Goal: Information Seeking & Learning: Learn about a topic

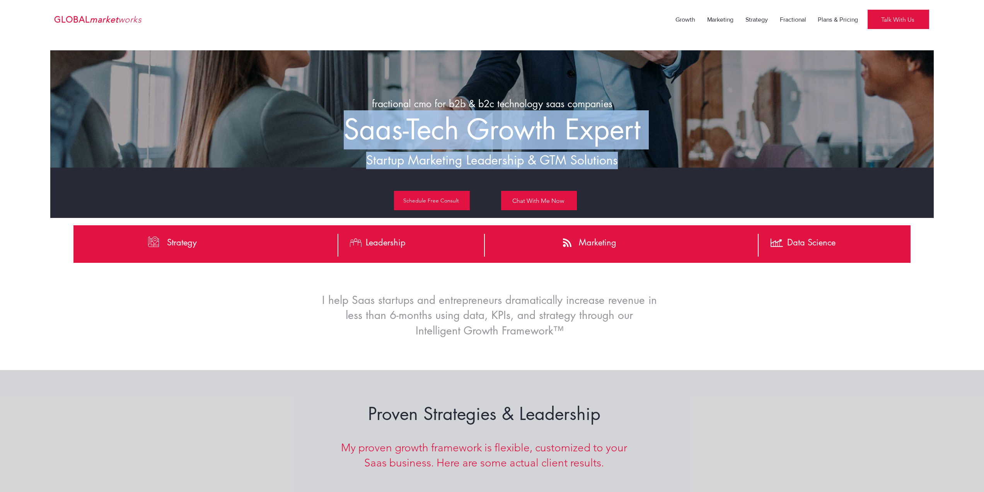
drag, startPoint x: 342, startPoint y: 131, endPoint x: 658, endPoint y: 156, distance: 317.3
click at [658, 156] on div "fractional cmo for b2b & b2c technology saas companies Saas-Tech Growth Expert …" at bounding box center [492, 133] width 884 height 167
click at [658, 156] on h3 "Startup Marketing Leadership & GTM Solutions" at bounding box center [492, 160] width 379 height 17
drag, startPoint x: 657, startPoint y: 156, endPoint x: 378, endPoint y: 102, distance: 284.4
click at [378, 102] on div "fractional cmo for b2b & b2c technology saas companies Saas-Tech Growth Expert …" at bounding box center [492, 133] width 884 height 167
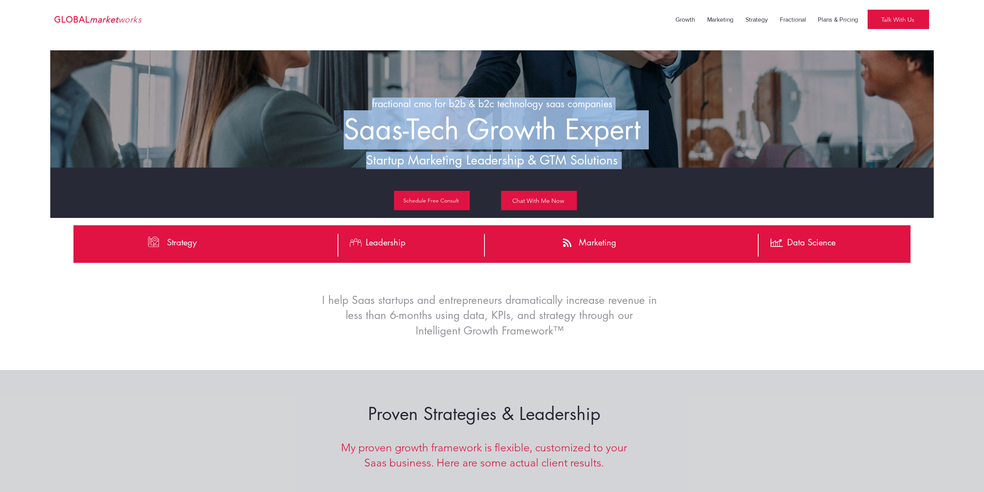
click at [378, 102] on span "fractional cmo for b2b & b2c technology saas companies" at bounding box center [492, 103] width 241 height 12
drag, startPoint x: 463, startPoint y: 109, endPoint x: 653, endPoint y: 155, distance: 195.7
click at [653, 155] on div "fractional cmo for b2b & b2c technology saas companies Saas-Tech Growth Expert …" at bounding box center [492, 133] width 884 height 167
click at [653, 155] on h3 "Startup Marketing Leadership & GTM Solutions" at bounding box center [492, 160] width 379 height 17
drag, startPoint x: 653, startPoint y: 155, endPoint x: 350, endPoint y: 103, distance: 307.2
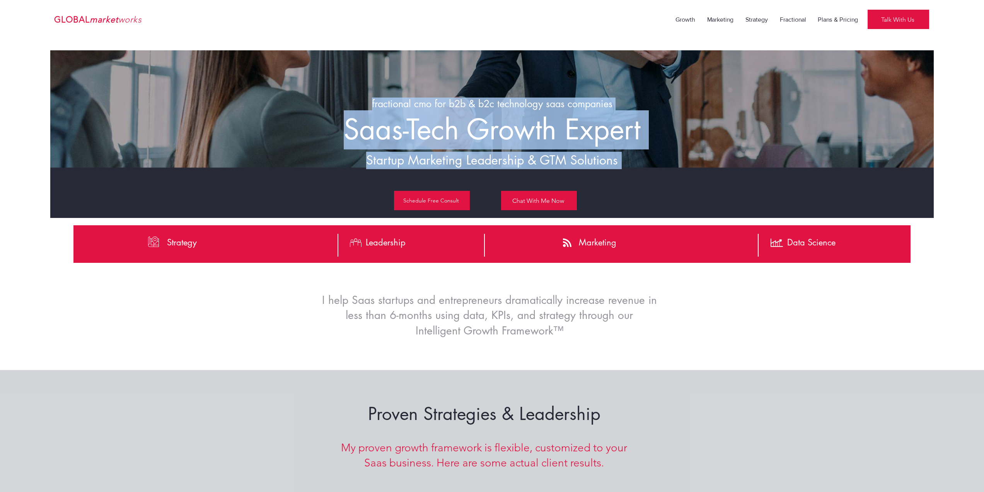
click at [350, 103] on div "fractional cmo for b2b & b2c technology saas companies Saas-Tech Growth Expert …" at bounding box center [492, 133] width 884 height 167
click at [350, 103] on h1 "fractional cmo for b2b & b2c technology saas companies" at bounding box center [492, 103] width 379 height 13
drag, startPoint x: 350, startPoint y: 103, endPoint x: 628, endPoint y: 157, distance: 282.8
click at [628, 157] on div "fractional cmo for b2b & b2c technology saas companies Saas-Tech Growth Expert …" at bounding box center [492, 133] width 884 height 167
click at [628, 157] on h3 "Startup Marketing Leadership & GTM Solutions" at bounding box center [492, 160] width 379 height 17
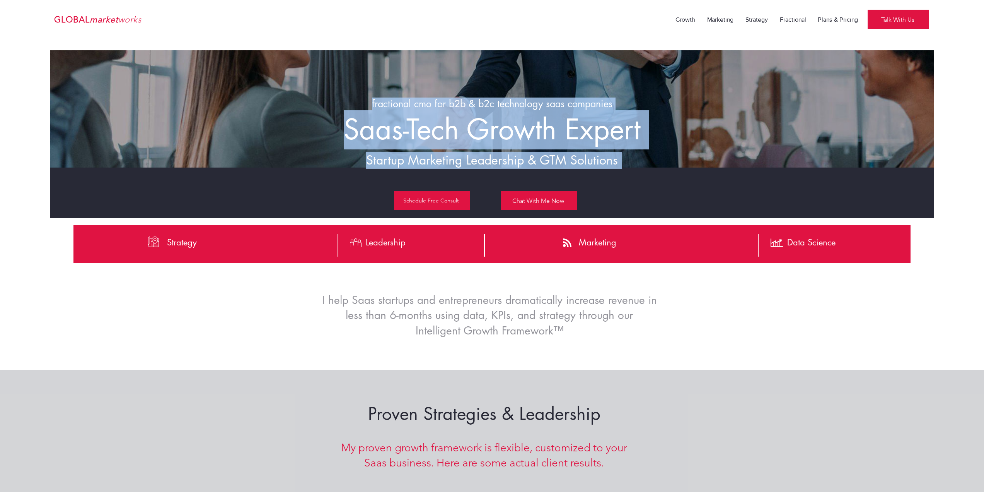
drag, startPoint x: 628, startPoint y: 157, endPoint x: 364, endPoint y: 99, distance: 269.9
click at [364, 99] on div "fractional cmo for b2b & b2c technology saas companies Saas-Tech Growth Expert …" at bounding box center [492, 133] width 884 height 167
click at [364, 99] on h1 "fractional cmo for b2b & b2c technology saas companies" at bounding box center [492, 103] width 379 height 13
drag, startPoint x: 364, startPoint y: 99, endPoint x: 639, endPoint y: 157, distance: 280.7
click at [639, 157] on div "fractional cmo for b2b & b2c technology saas companies Saas-Tech Growth Expert …" at bounding box center [492, 133] width 884 height 167
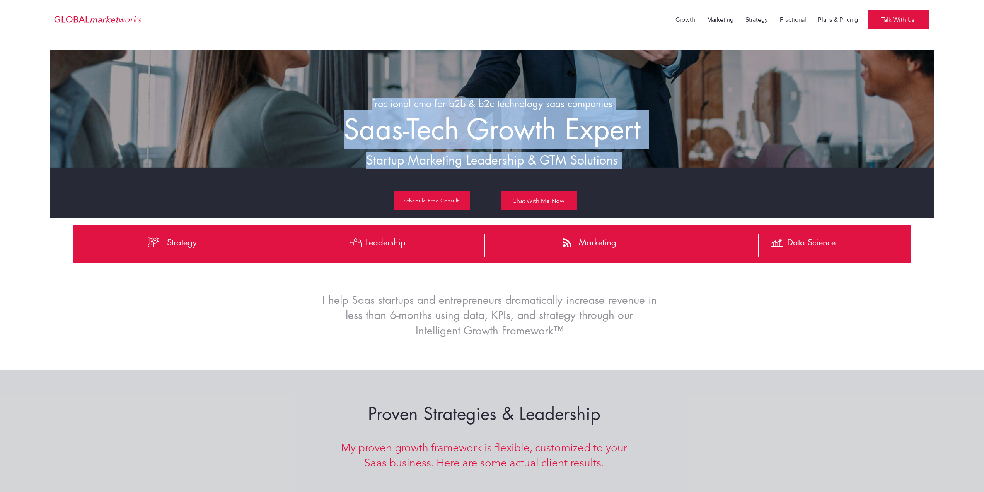
click at [639, 157] on h3 "Startup Marketing Leadership & GTM Solutions" at bounding box center [492, 160] width 379 height 17
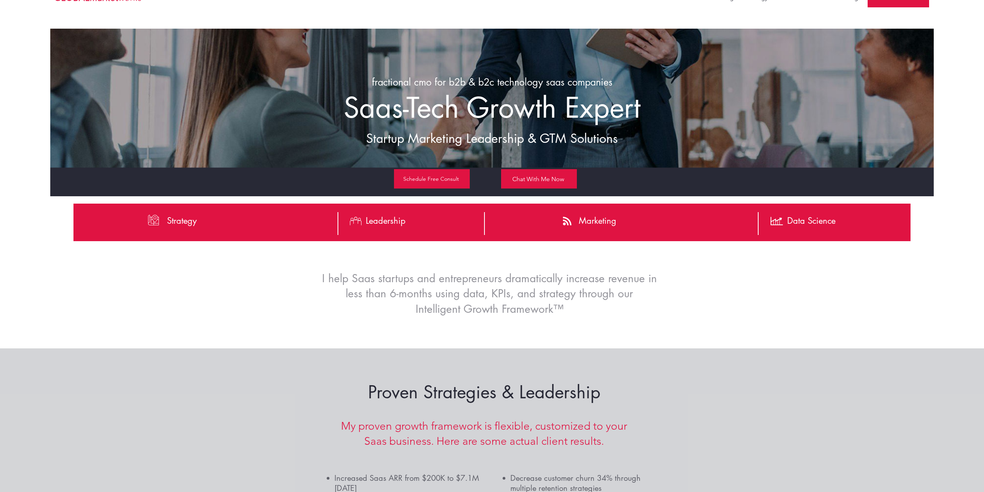
scroll to position [116, 0]
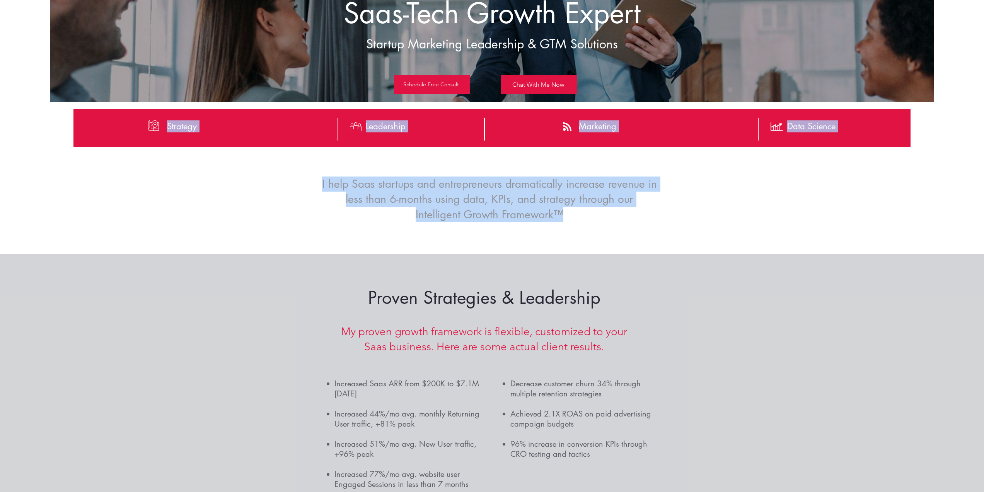
drag, startPoint x: 304, startPoint y: 179, endPoint x: 644, endPoint y: 220, distance: 342.0
click at [644, 220] on section "#comp-kw52txn1 svg [data-color="1"] {fill: #FFFFFF;} Strategy Leadership Market…" at bounding box center [492, 181] width 984 height 145
click at [644, 220] on h3 "I help Saas startups and entrepreneurs dramatically increase revenue in less th…" at bounding box center [489, 199] width 335 height 46
drag, startPoint x: 644, startPoint y: 220, endPoint x: 323, endPoint y: 186, distance: 322.0
click at [323, 186] on h3 "I help Saas startups and entrepreneurs dramatically increase revenue in less th…" at bounding box center [489, 199] width 335 height 46
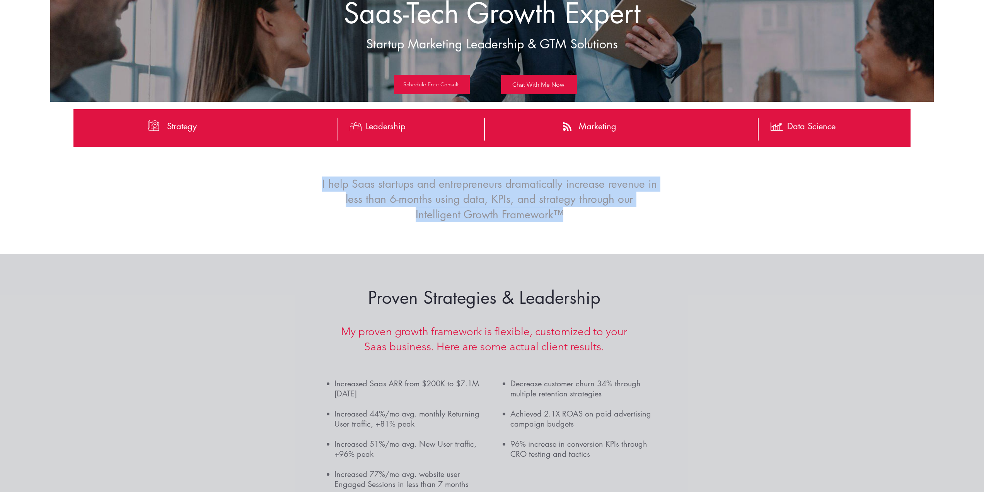
click at [323, 186] on span "I help Saas startups and entrepreneurs dramatically increase revenue in less th…" at bounding box center [489, 199] width 335 height 44
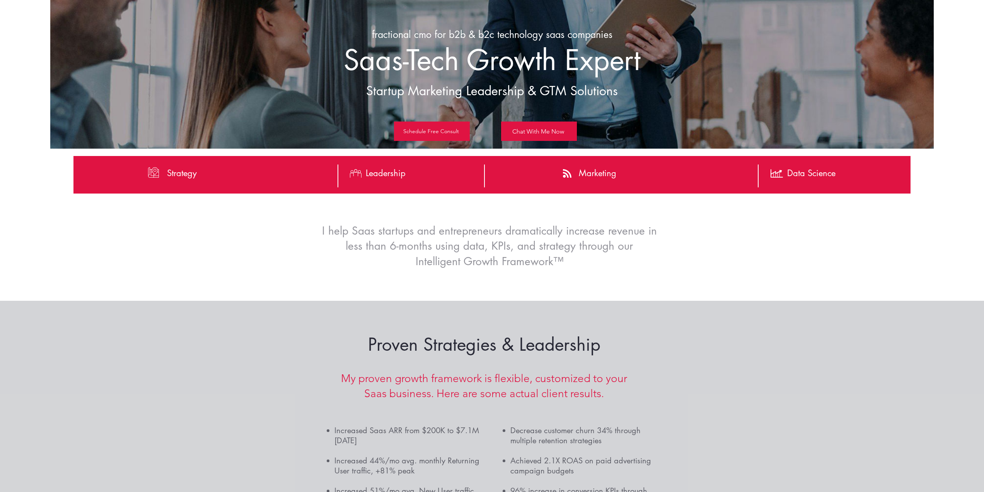
scroll to position [0, 0]
